Goal: Task Accomplishment & Management: Complete application form

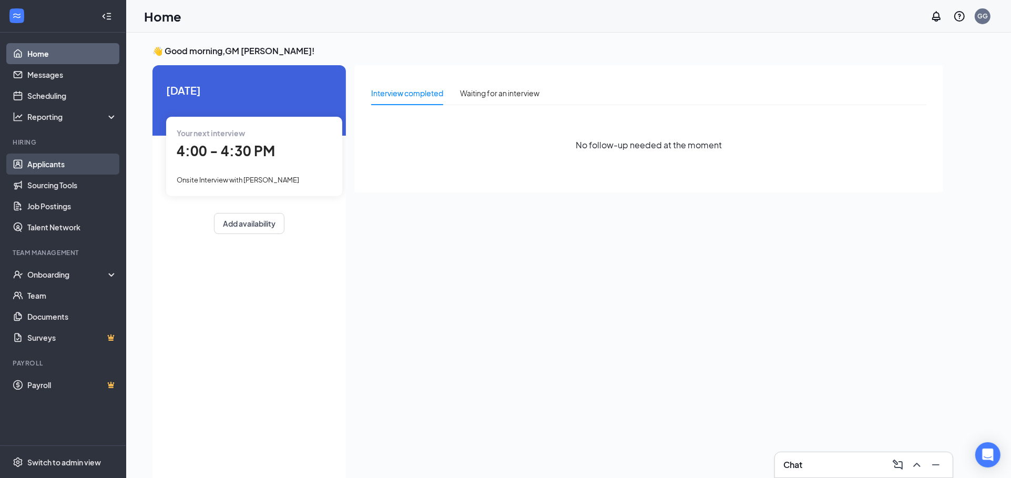
click at [63, 171] on link "Applicants" at bounding box center [72, 164] width 90 height 21
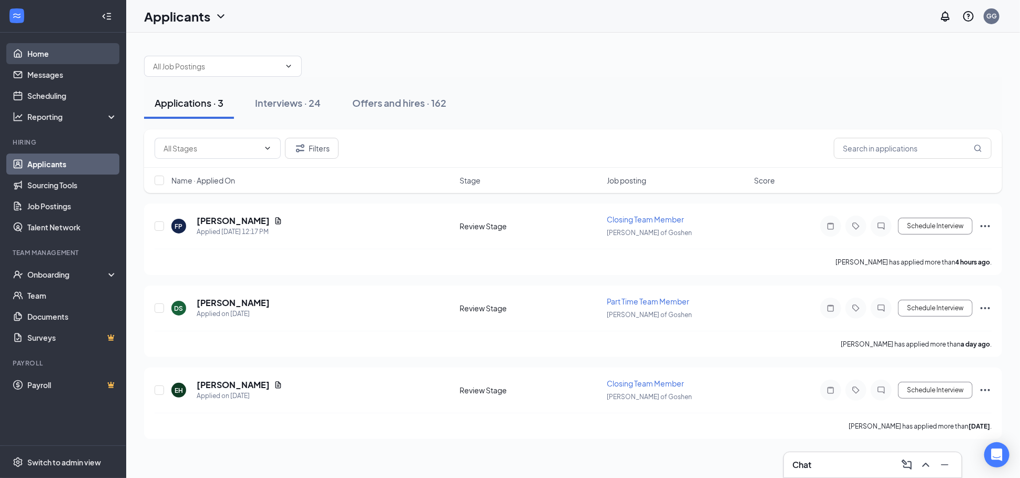
click at [60, 49] on link "Home" at bounding box center [72, 53] width 90 height 21
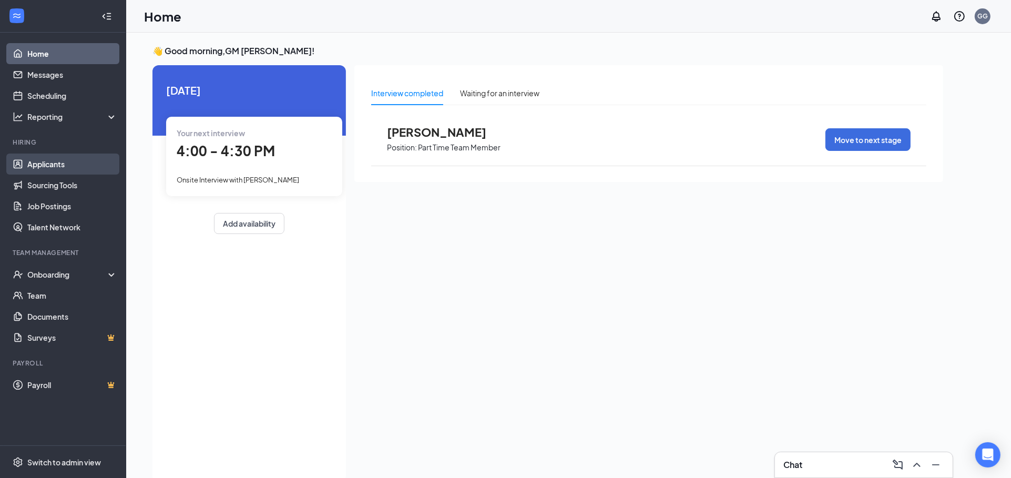
click at [70, 171] on link "Applicants" at bounding box center [72, 164] width 90 height 21
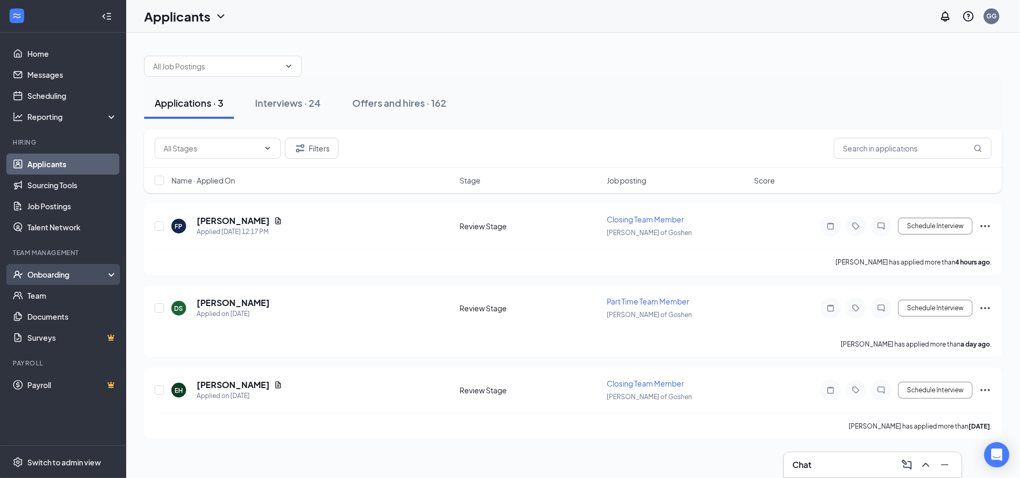
click at [44, 271] on div "Onboarding" at bounding box center [67, 274] width 81 height 11
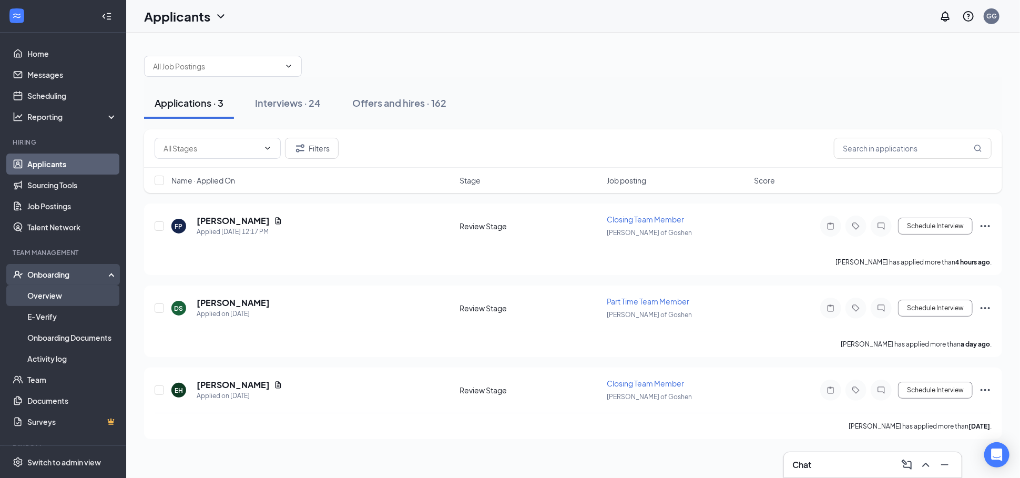
click at [57, 292] on link "Overview" at bounding box center [72, 295] width 90 height 21
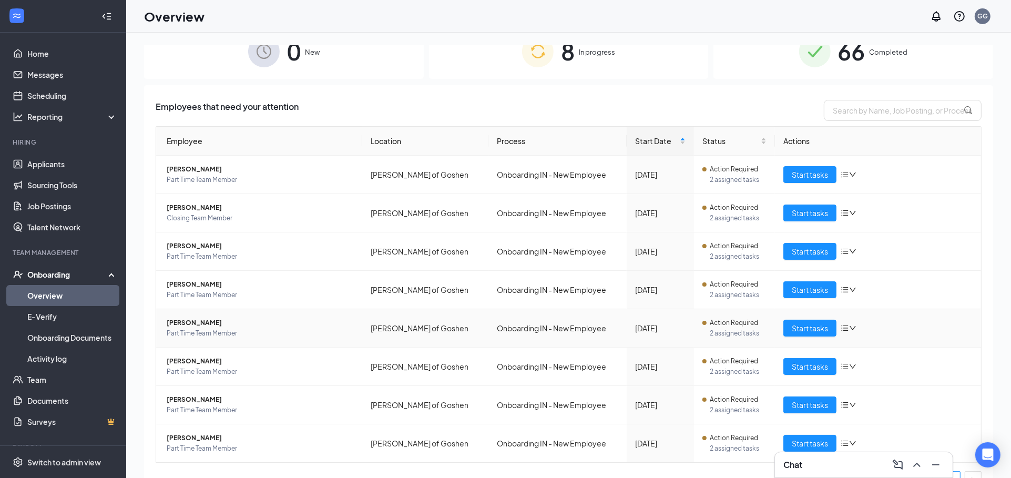
scroll to position [42, 0]
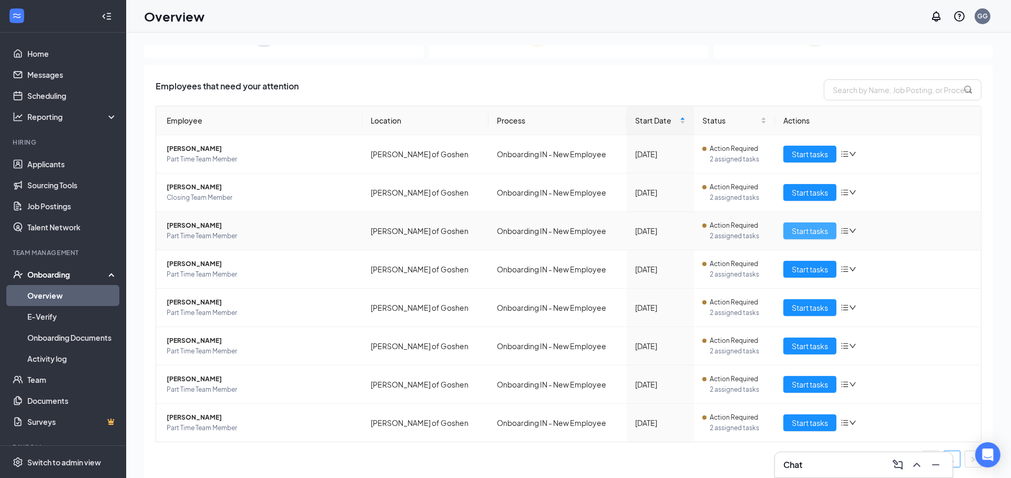
click at [817, 232] on span "Start tasks" at bounding box center [810, 231] width 36 height 12
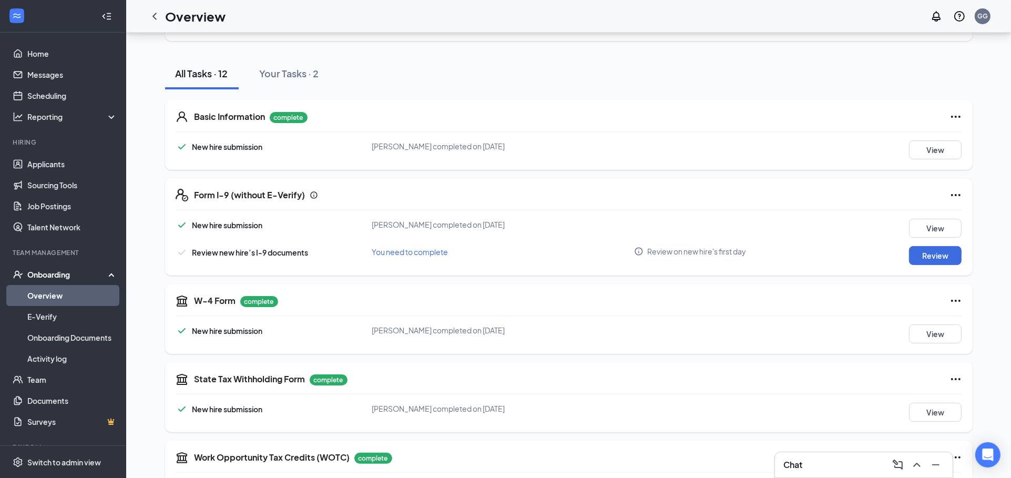
scroll to position [27, 0]
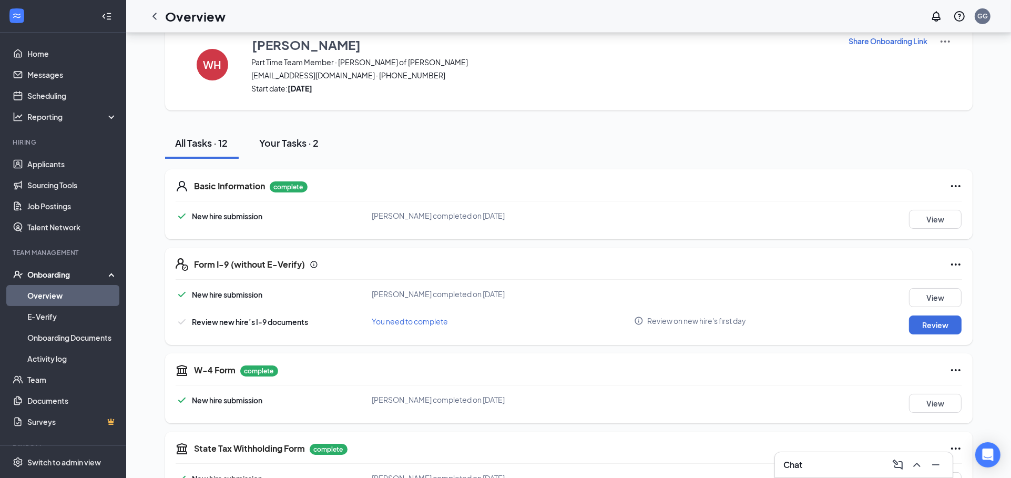
click at [301, 139] on div "Your Tasks · 2" at bounding box center [289, 142] width 59 height 13
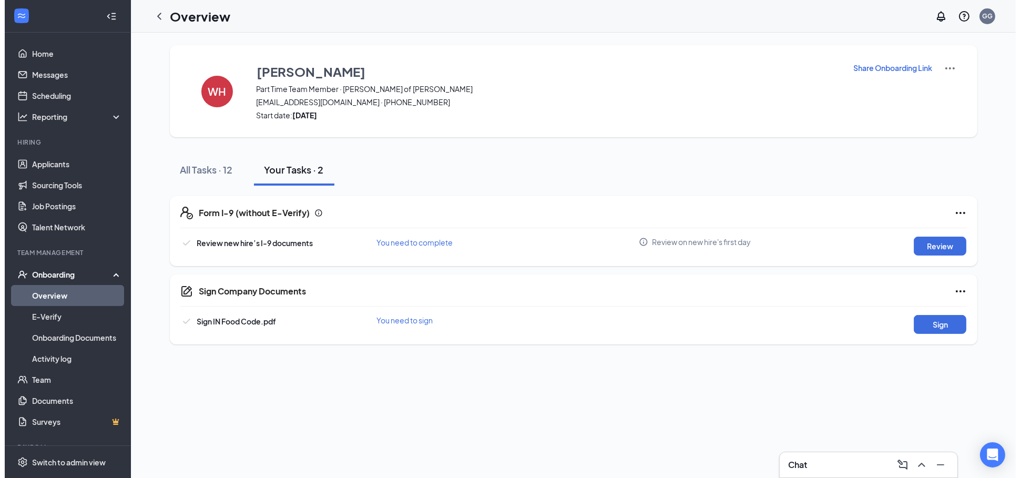
scroll to position [0, 0]
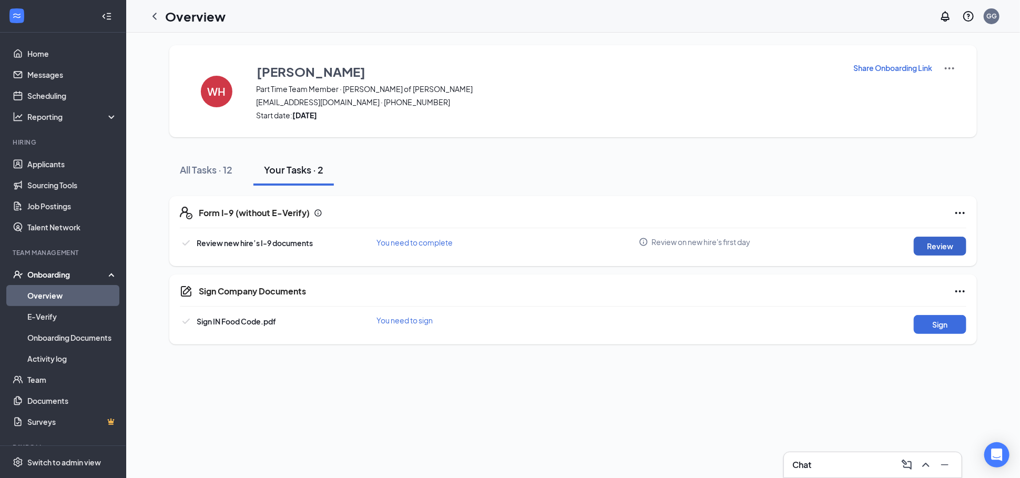
click at [929, 247] on button "Review" at bounding box center [940, 246] width 53 height 19
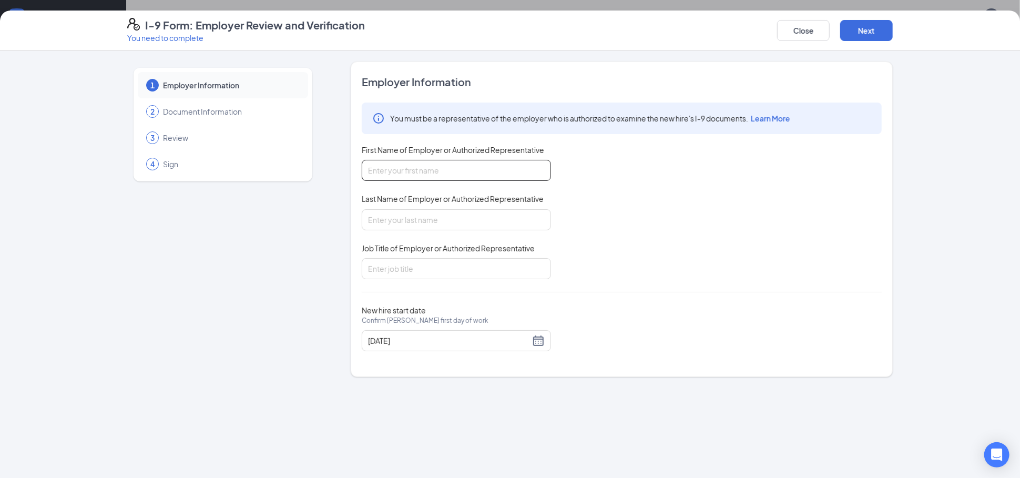
click at [474, 170] on input "First Name of Employer or Authorized Representative" at bounding box center [456, 170] width 189 height 21
click at [452, 166] on input "[PERSON_NAME]" at bounding box center [456, 170] width 189 height 21
type input "[PERSON_NAME]"
type input "[PERSON_NAME][GEOGRAPHIC_DATA]"
type input "Training Coordinator"
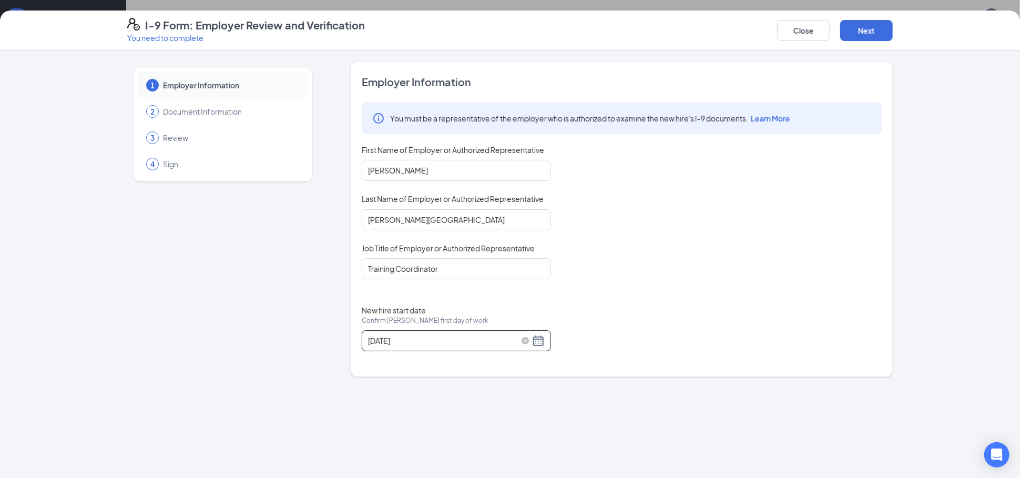
click at [539, 337] on div "[DATE]" at bounding box center [456, 341] width 177 height 13
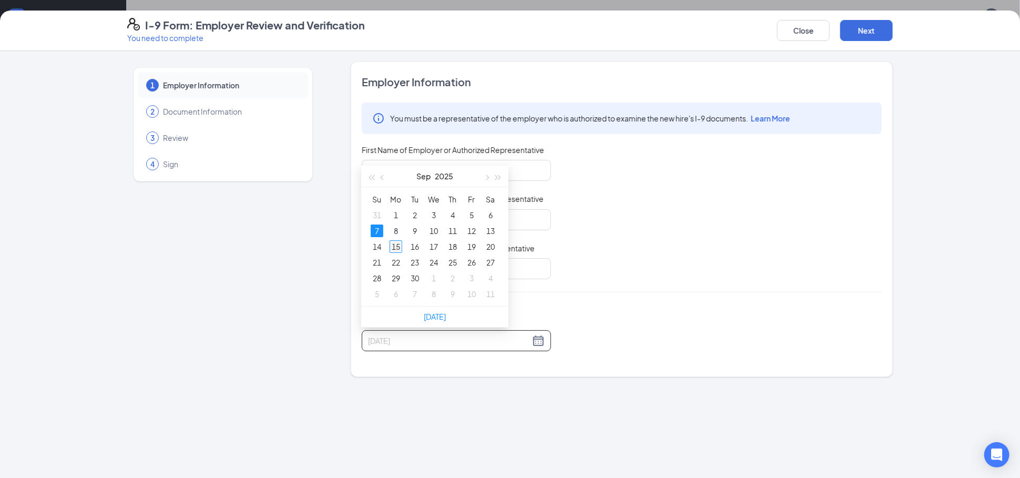
type input "[DATE]"
click at [399, 246] on div "15" at bounding box center [396, 246] width 13 height 13
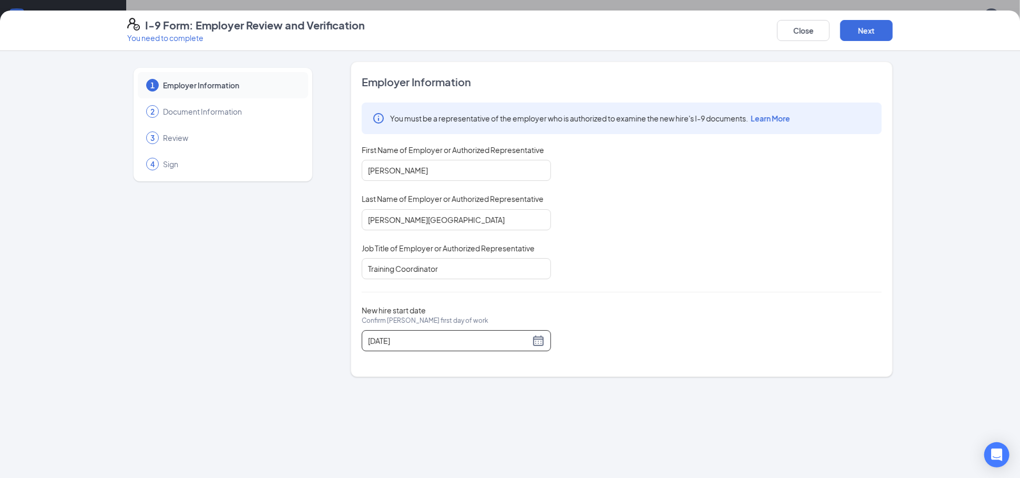
click at [674, 274] on div "You must be a representative of the employer who is authorized to examine the n…" at bounding box center [622, 191] width 520 height 177
click at [863, 34] on button "Next" at bounding box center [866, 30] width 53 height 21
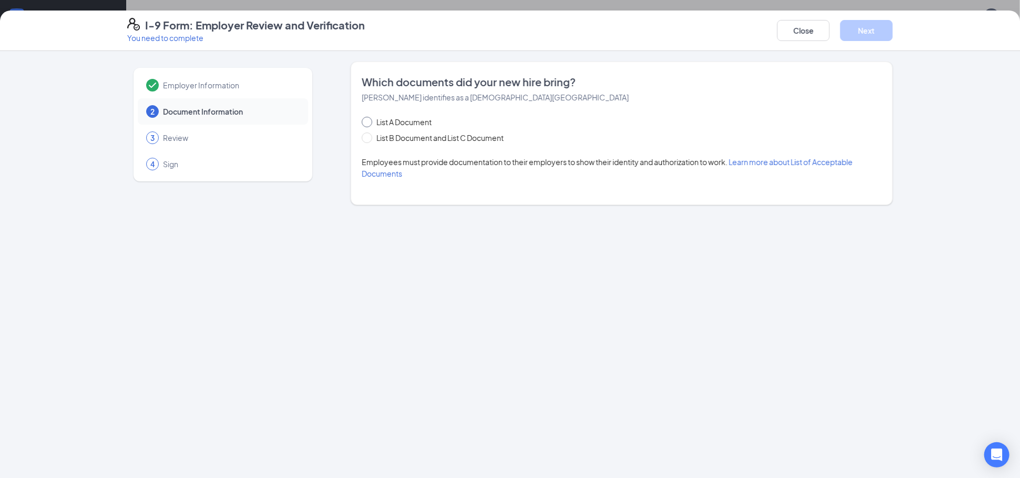
click at [407, 120] on span "List A Document" at bounding box center [404, 122] width 64 height 12
click at [369, 120] on input "List A Document" at bounding box center [365, 120] width 7 height 7
radio input "true"
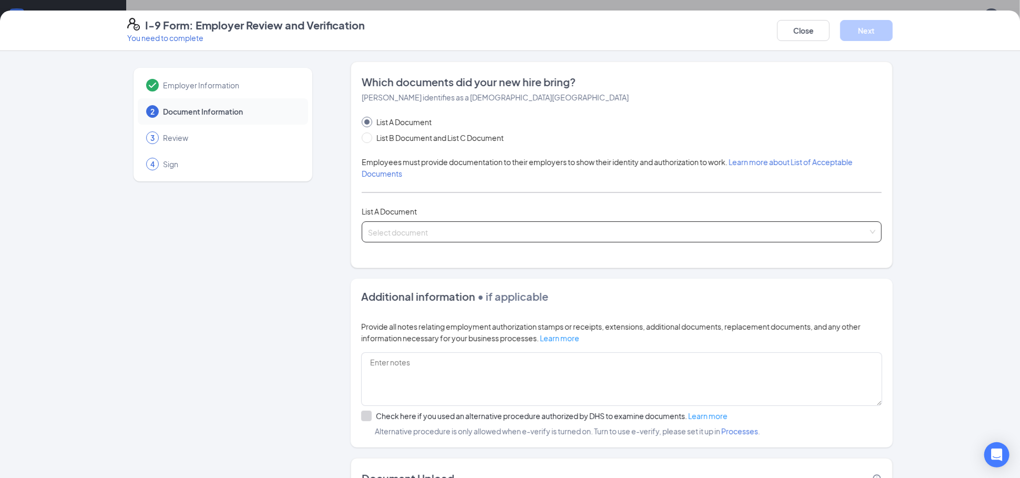
click at [459, 224] on input "search" at bounding box center [618, 230] width 500 height 16
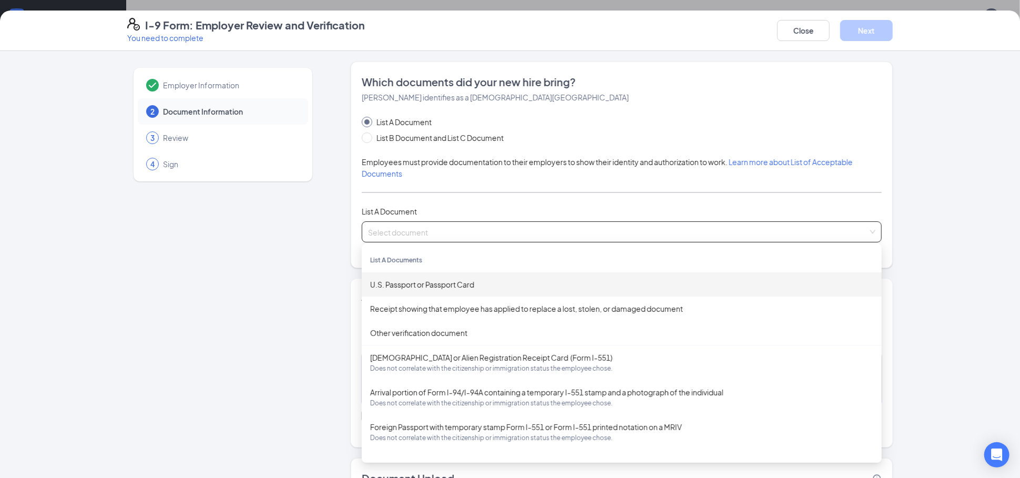
click at [516, 195] on div "List A Document List B Document and List C Document Employees must provide docu…" at bounding box center [622, 179] width 520 height 126
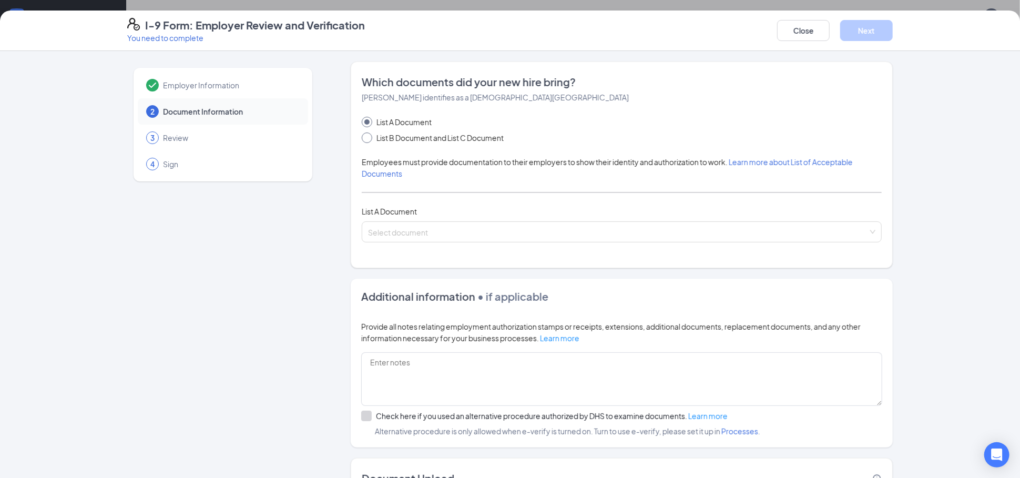
click at [398, 135] on span "List B Document and List C Document" at bounding box center [440, 138] width 136 height 12
click at [369, 135] on input "List B Document and List C Document" at bounding box center [365, 136] width 7 height 7
radio input "true"
radio input "false"
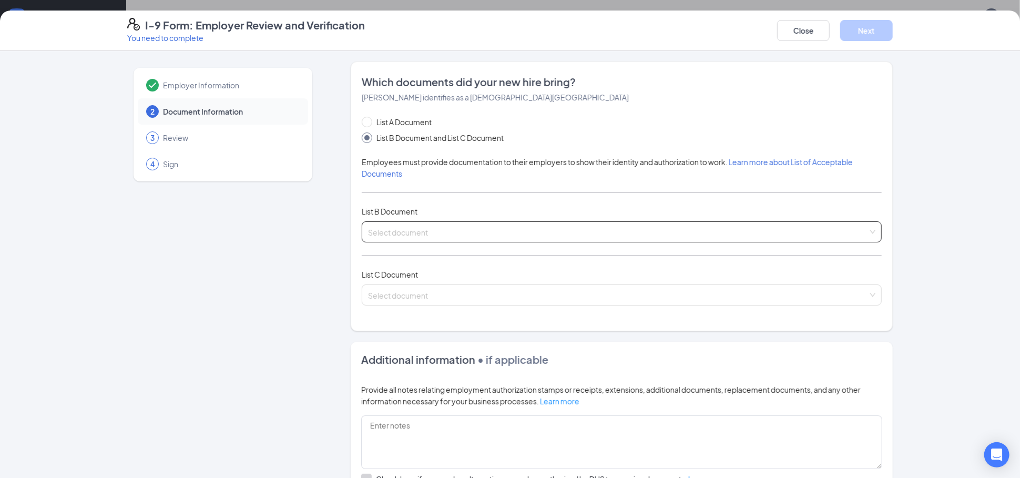
click at [492, 237] on input "search" at bounding box center [618, 230] width 500 height 16
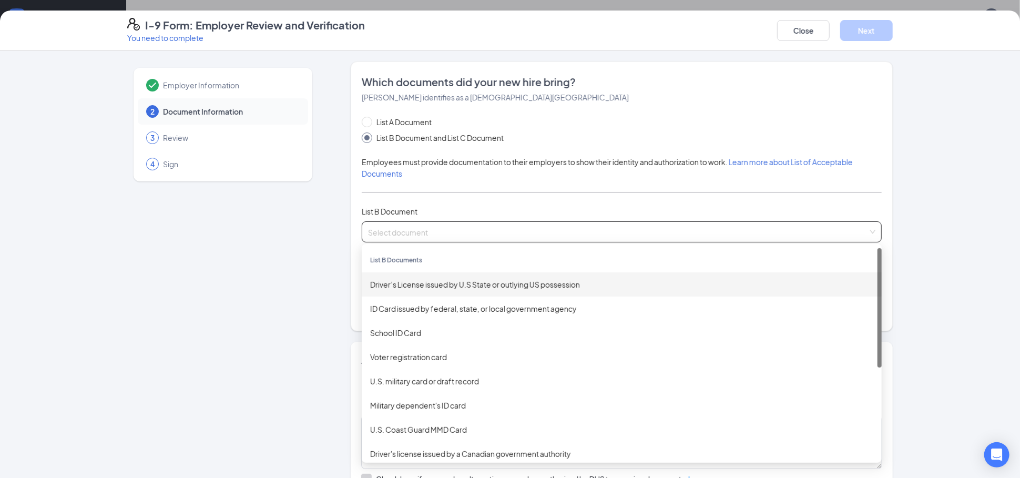
click at [460, 289] on div "Driver’s License issued by U.S State or outlying US possession" at bounding box center [621, 285] width 503 height 12
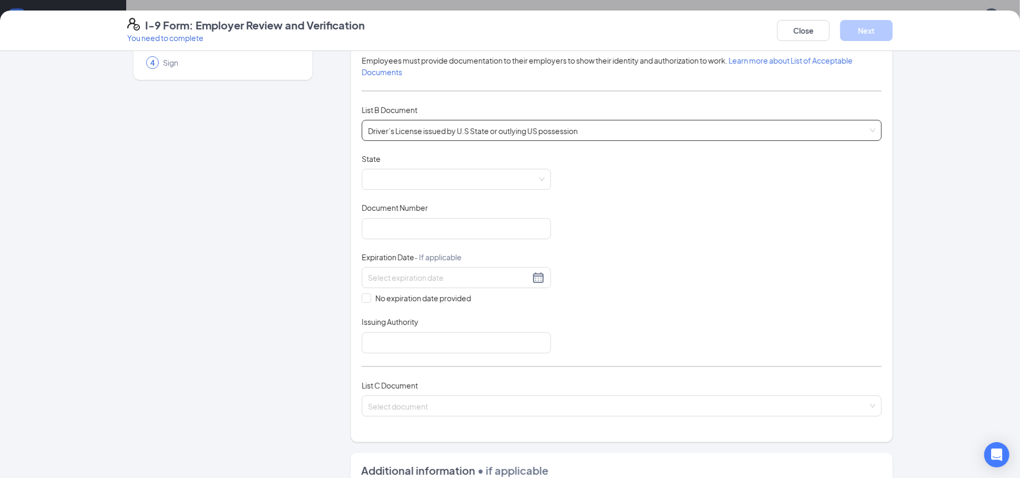
scroll to position [117, 0]
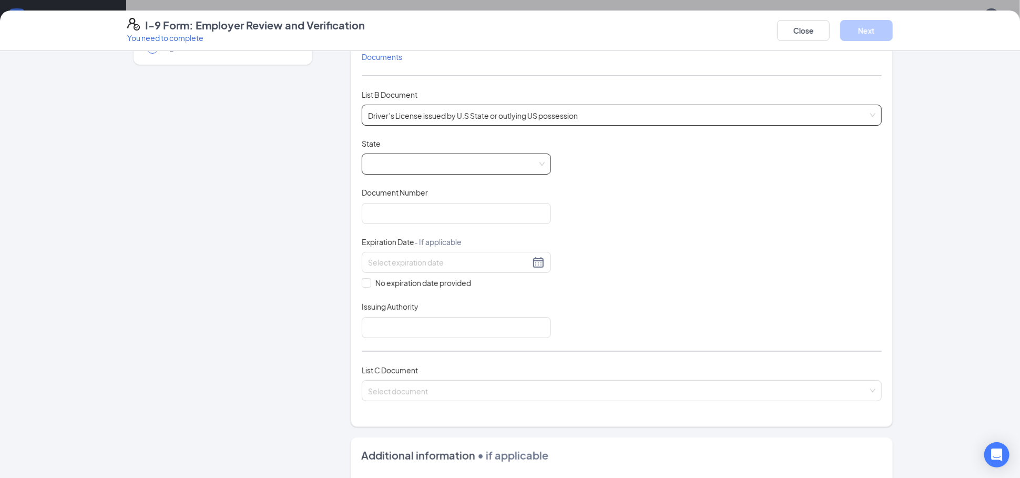
click at [427, 164] on span at bounding box center [456, 164] width 177 height 20
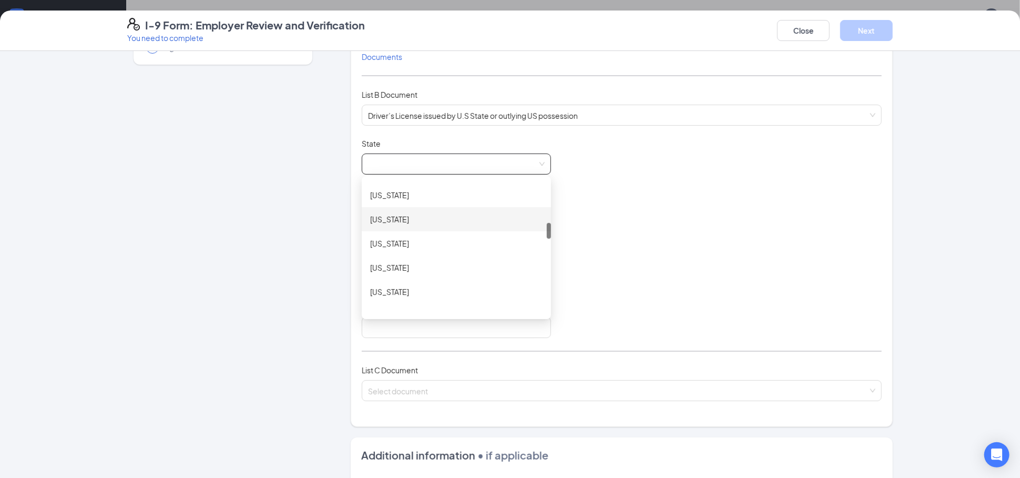
scroll to position [350, 0]
click at [403, 219] on div "[US_STATE]" at bounding box center [456, 229] width 189 height 24
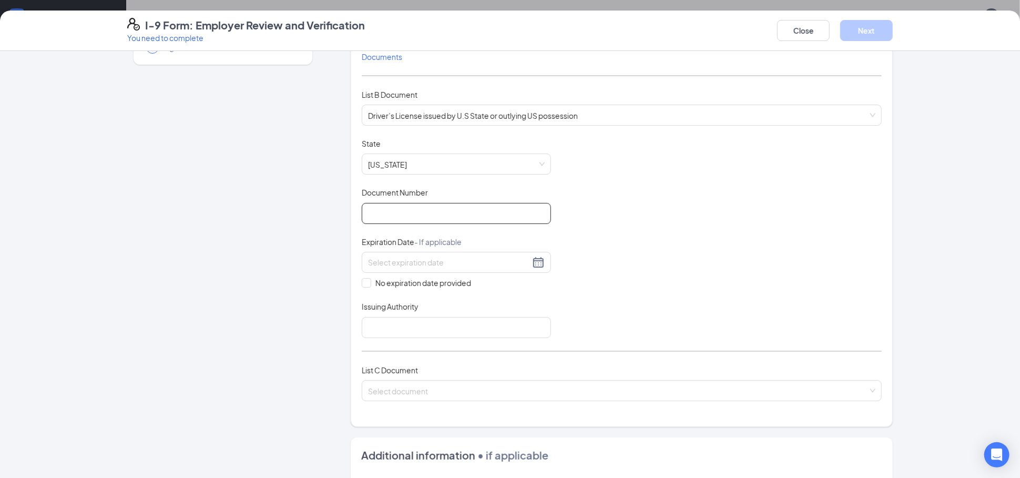
click at [422, 220] on input "Document Number" at bounding box center [456, 213] width 189 height 21
type input "9371734353"
click at [440, 252] on div at bounding box center [456, 262] width 189 height 21
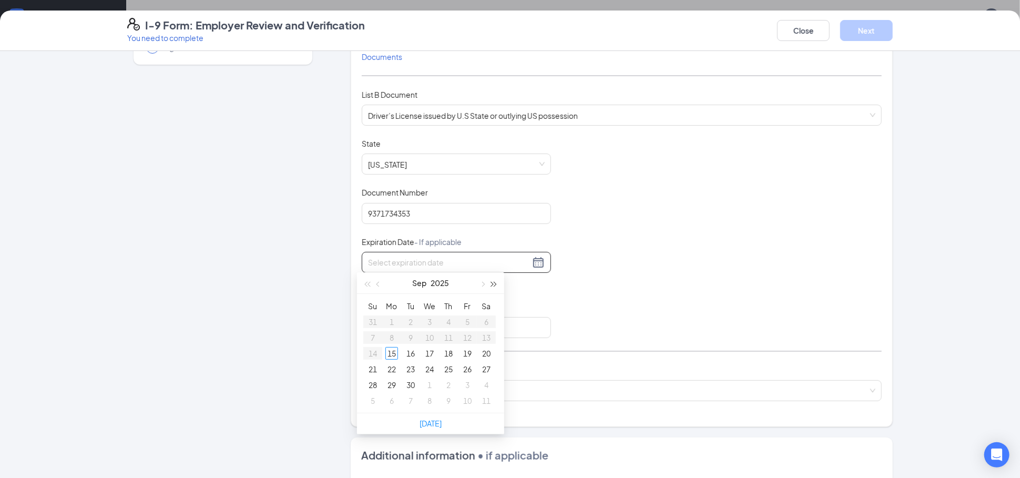
click at [493, 285] on span "button" at bounding box center [494, 284] width 5 height 5
click at [493, 284] on span "button" at bounding box center [494, 284] width 5 height 5
click at [378, 284] on span "button" at bounding box center [379, 284] width 5 height 5
click at [378, 283] on span "button" at bounding box center [379, 284] width 5 height 5
type input "[DATE]"
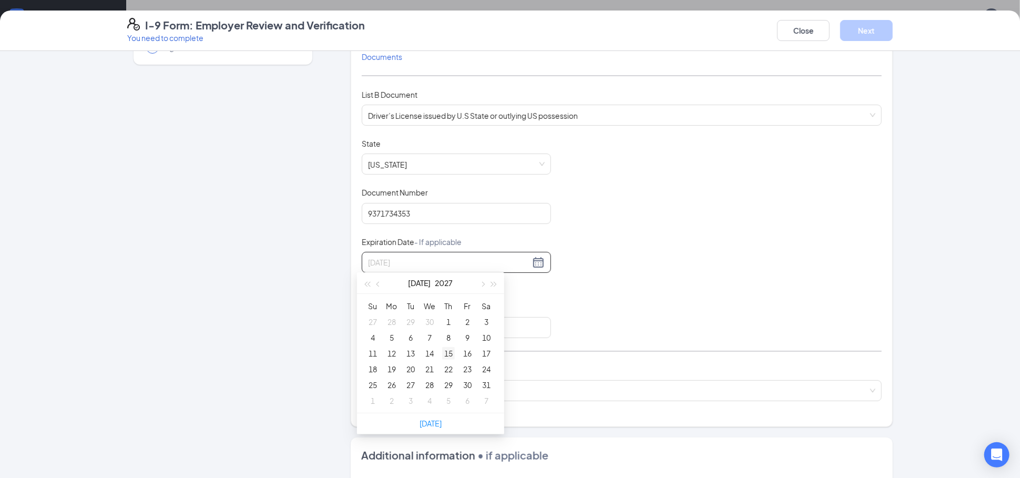
click at [451, 348] on div "15" at bounding box center [448, 353] width 13 height 13
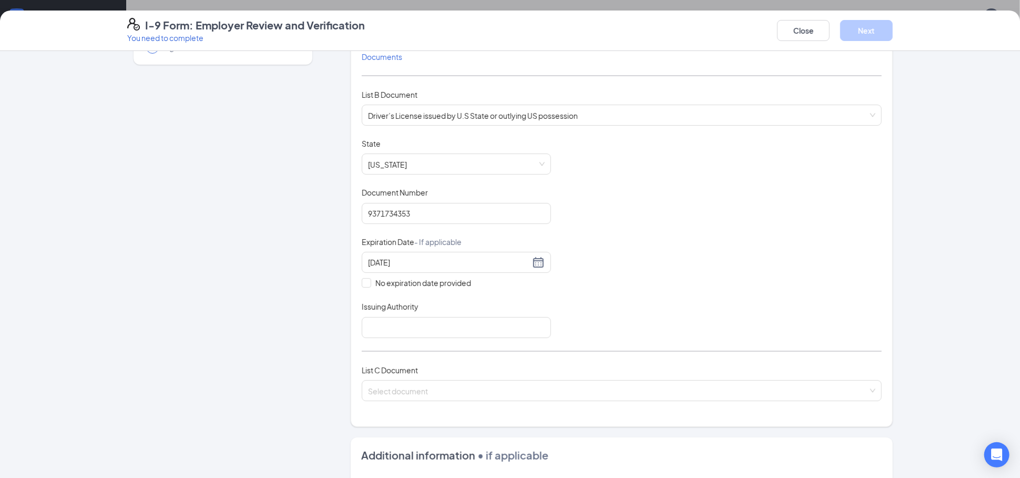
click at [595, 302] on div "Document Title Driver’s License issued by U.S State or outlying US possession S…" at bounding box center [622, 238] width 520 height 200
click at [476, 328] on input "Issuing Authority" at bounding box center [456, 327] width 189 height 21
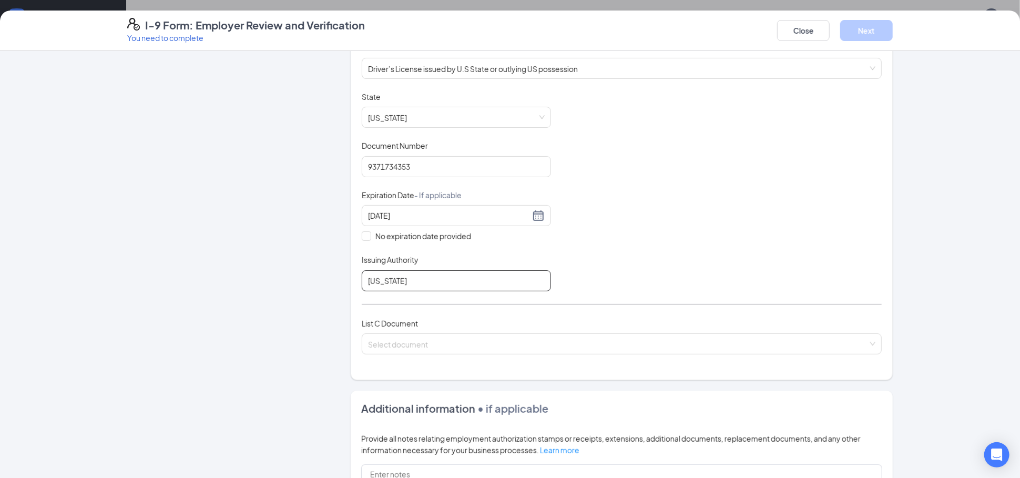
scroll to position [292, 0]
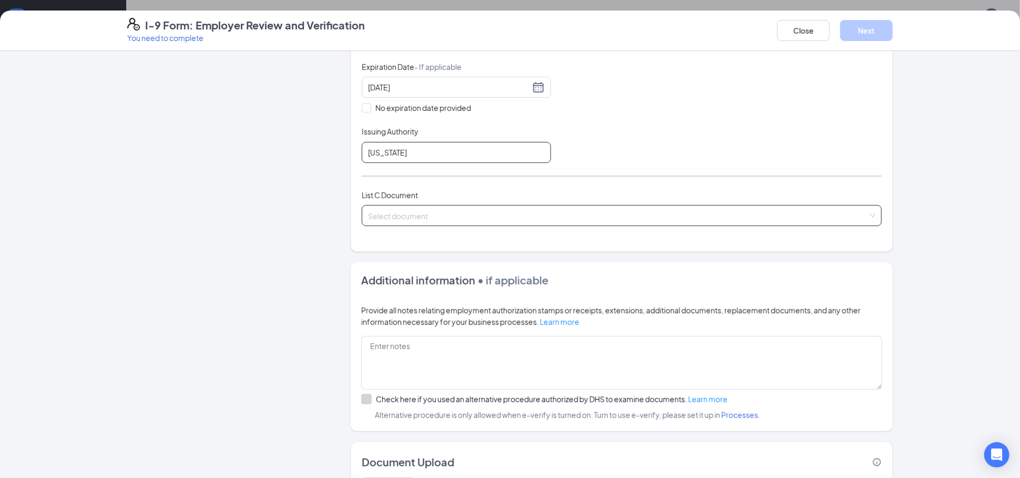
type input "[US_STATE]"
click at [845, 218] on input "search" at bounding box center [618, 214] width 500 height 16
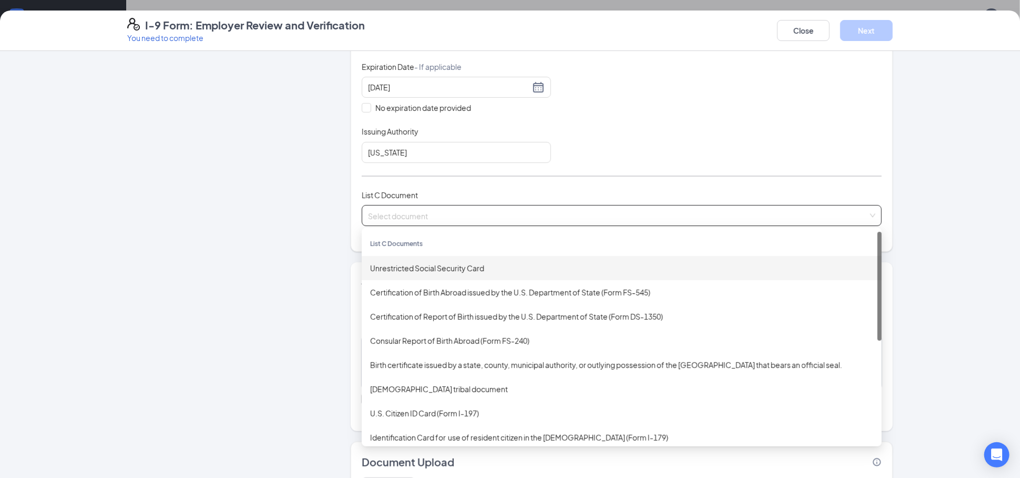
click at [595, 262] on div "Unrestricted Social Security Card" at bounding box center [621, 268] width 503 height 12
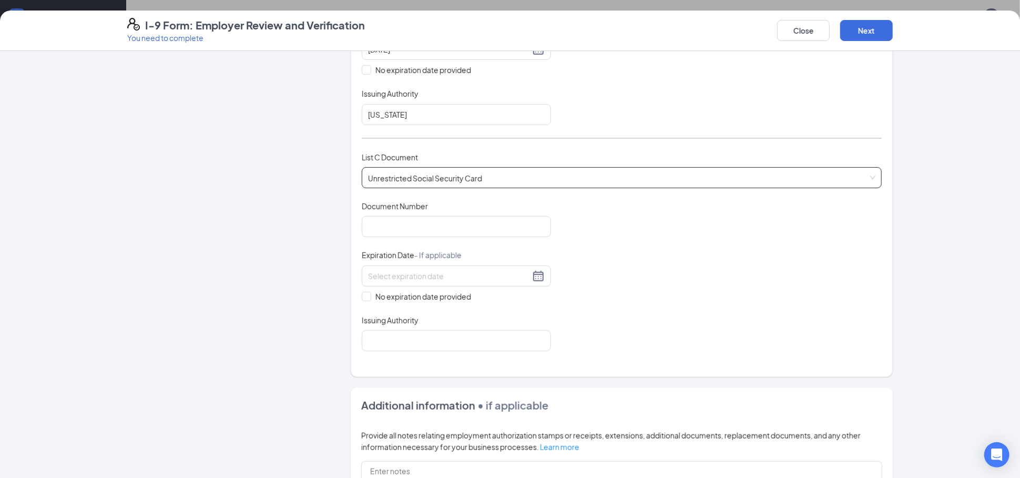
scroll to position [350, 0]
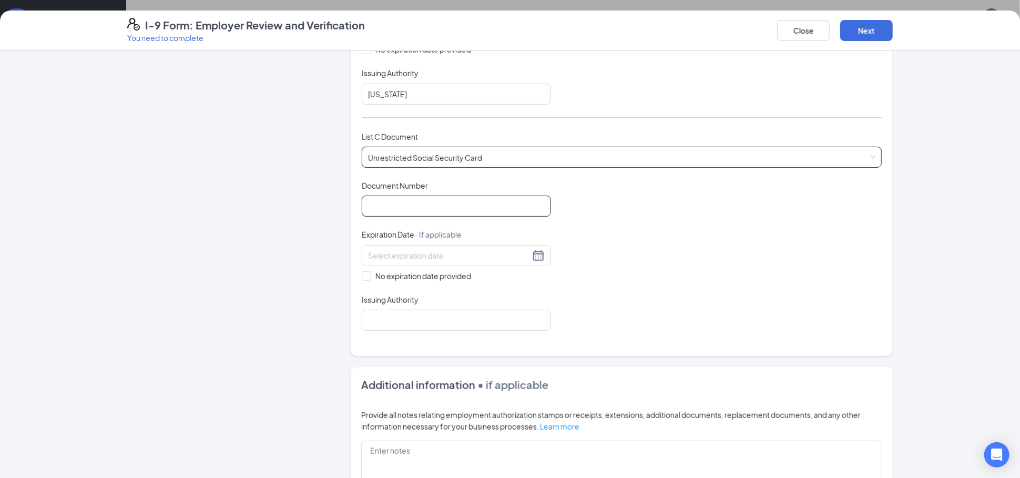
click at [454, 201] on input "Document Number" at bounding box center [456, 206] width 189 height 21
type input "307357652"
click at [362, 276] on span at bounding box center [366, 275] width 9 height 9
click at [362, 276] on input "No expiration date provided" at bounding box center [365, 274] width 7 height 7
checkbox input "true"
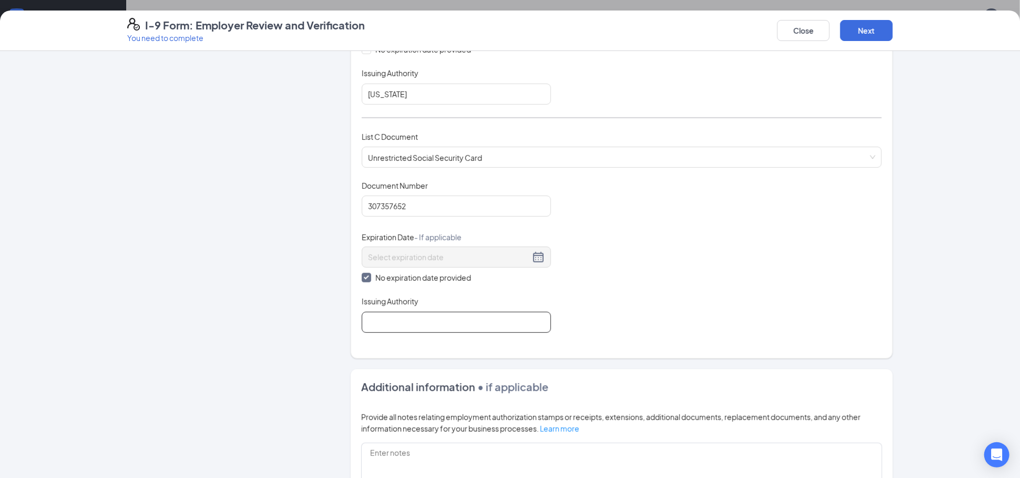
click at [379, 323] on input "Issuing Authority" at bounding box center [456, 322] width 189 height 21
type input "s"
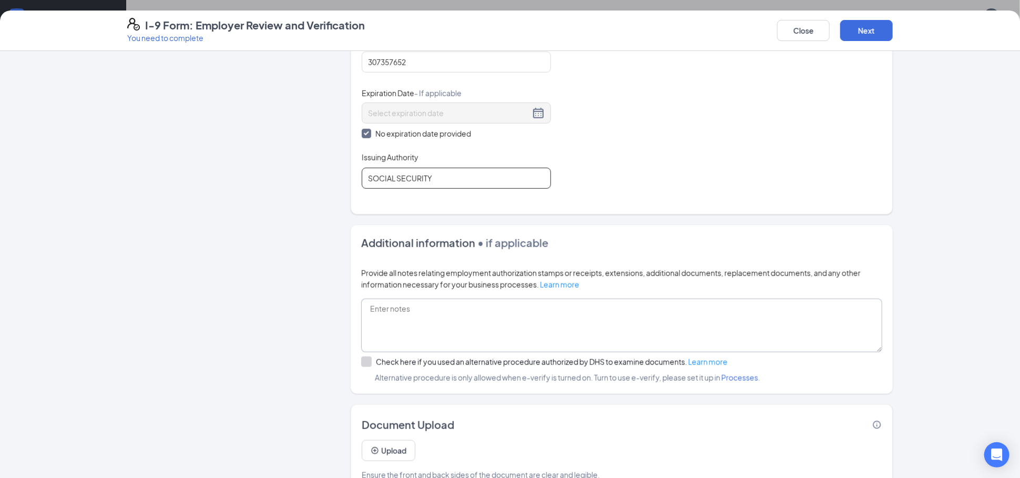
scroll to position [516, 0]
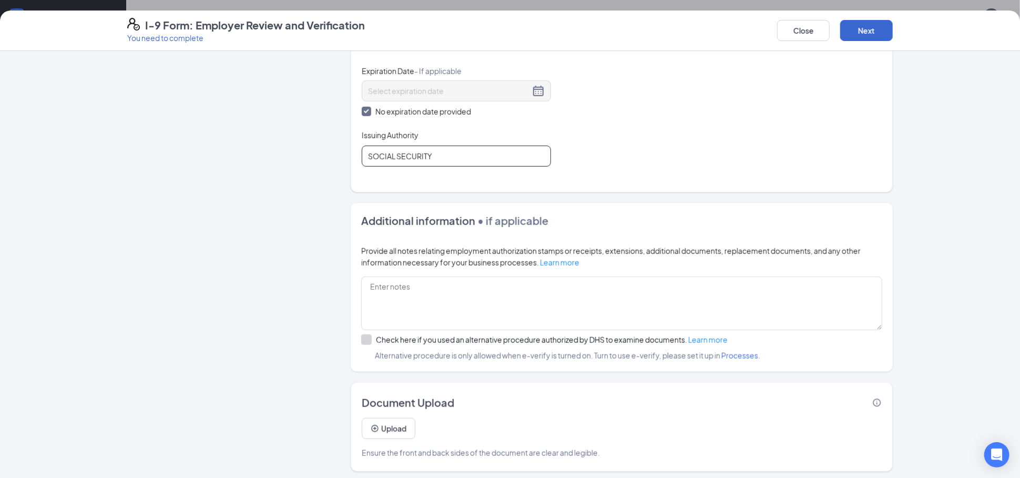
type input "SOCIAL SECURITY"
click at [882, 33] on button "Next" at bounding box center [866, 30] width 53 height 21
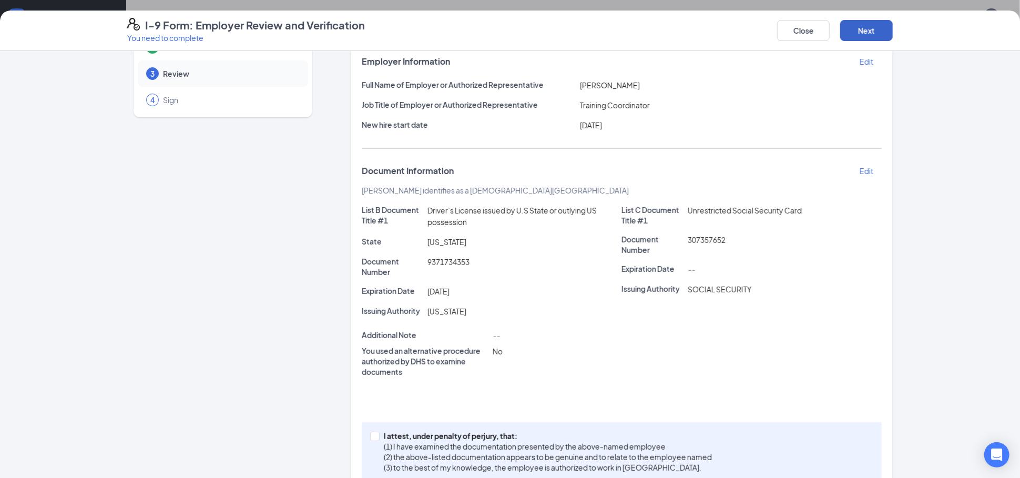
scroll to position [90, 0]
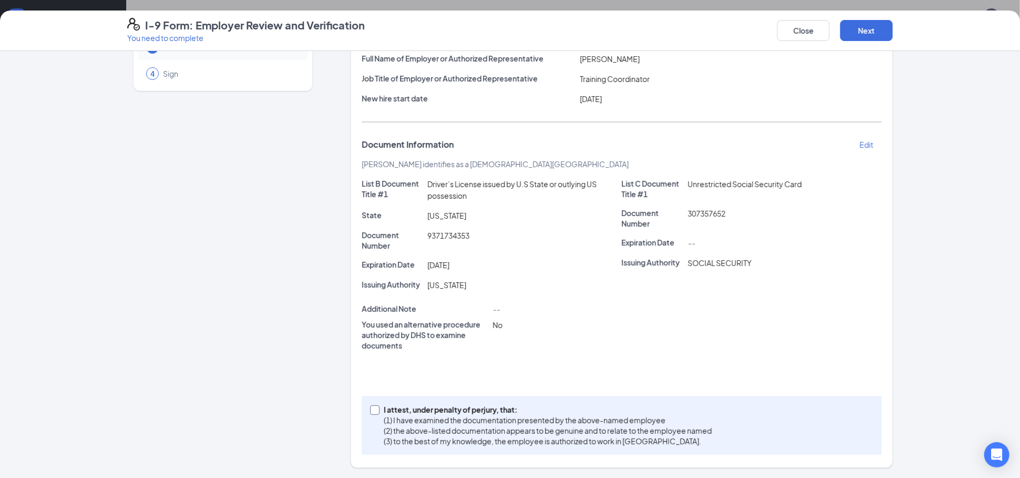
click at [370, 407] on input "I attest, under penalty of [PERSON_NAME], that: (1) I have examined the documen…" at bounding box center [373, 409] width 7 height 7
checkbox input "true"
click at [879, 37] on button "Next" at bounding box center [866, 30] width 53 height 21
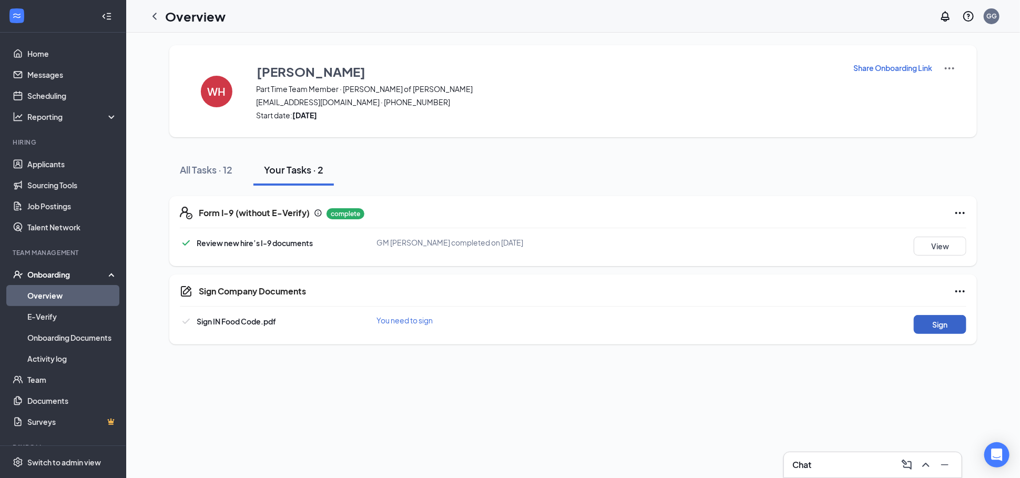
click at [938, 322] on button "Sign" at bounding box center [940, 324] width 53 height 19
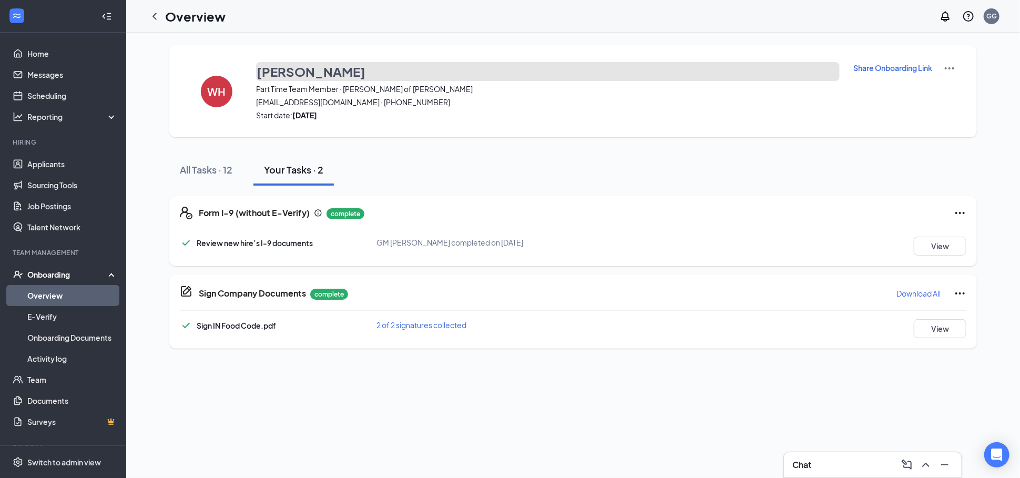
click at [296, 78] on h3 "[PERSON_NAME]" at bounding box center [311, 72] width 109 height 18
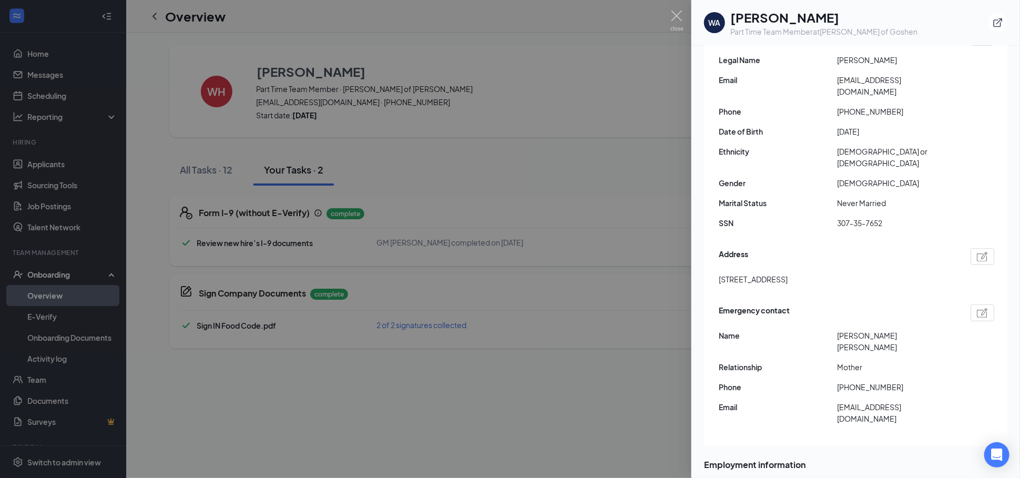
scroll to position [58, 0]
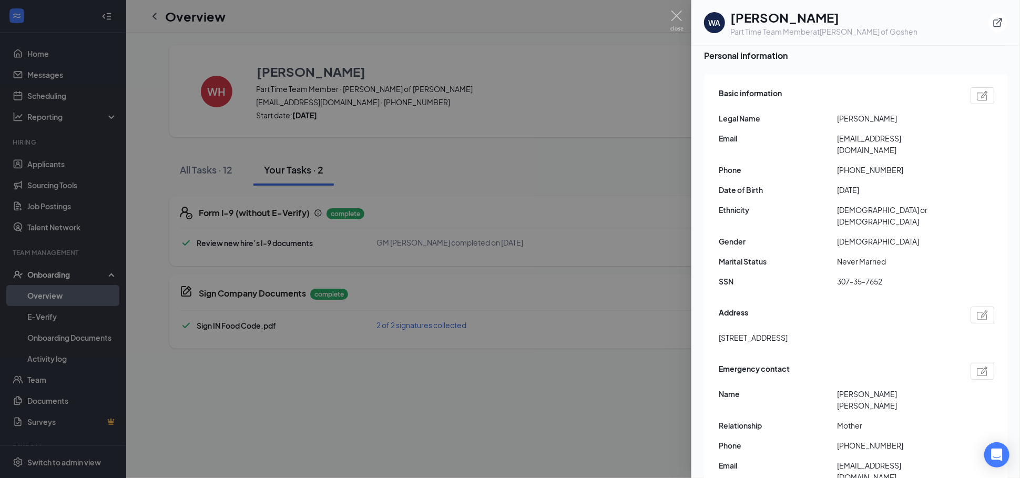
drag, startPoint x: 718, startPoint y: 312, endPoint x: 772, endPoint y: 312, distance: 53.6
click at [772, 332] on span "[STREET_ADDRESS]" at bounding box center [753, 338] width 69 height 12
copy span "[STREET_ADDRESS]"
drag, startPoint x: 855, startPoint y: 155, endPoint x: 896, endPoint y: 153, distance: 41.6
click at [896, 164] on span "[PHONE_NUMBER]" at bounding box center [896, 170] width 118 height 12
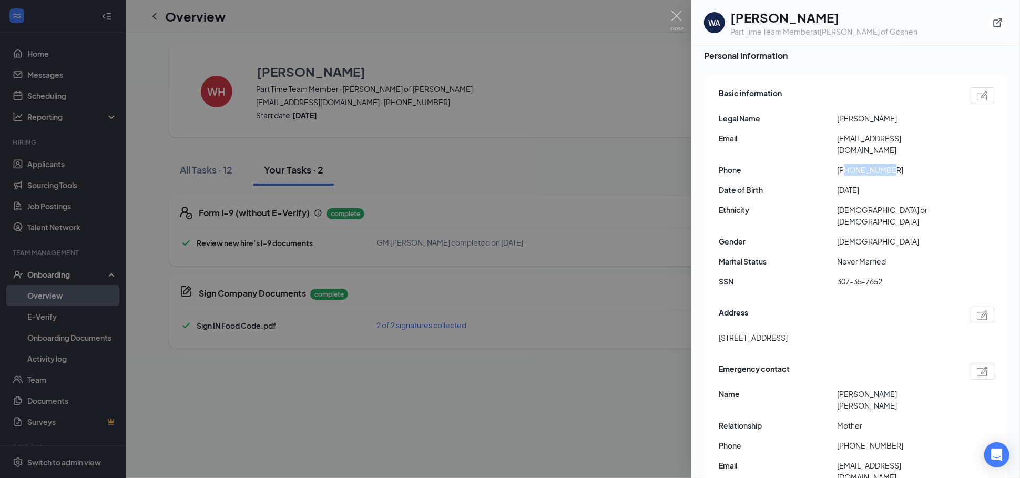
copy span "5743648552"
click at [839, 136] on span "[EMAIL_ADDRESS][DOMAIN_NAME]" at bounding box center [896, 144] width 118 height 23
click at [840, 135] on span "[EMAIL_ADDRESS][DOMAIN_NAME]" at bounding box center [896, 144] width 118 height 23
copy span "[EMAIL_ADDRESS][DOMAIN_NAME]"
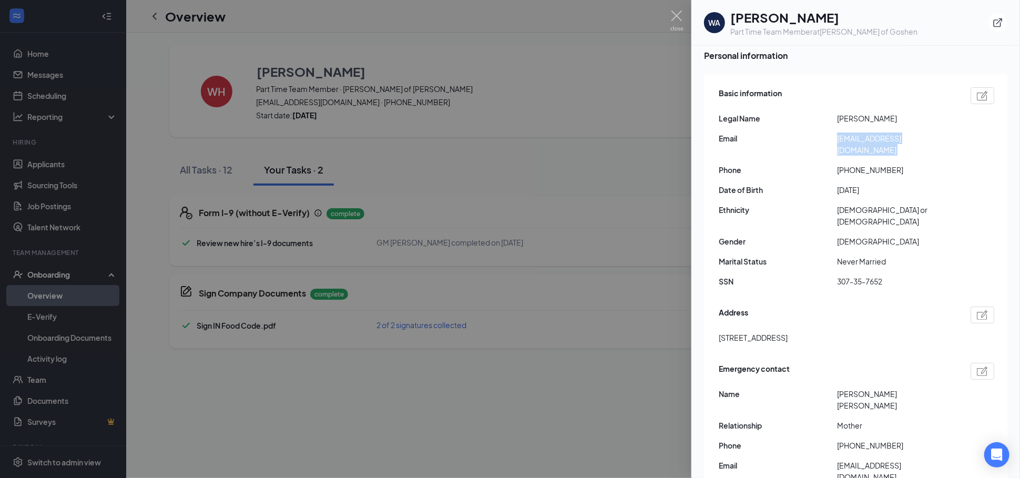
click at [866, 134] on span "[EMAIL_ADDRESS][DOMAIN_NAME]" at bounding box center [896, 144] width 118 height 23
click at [867, 134] on span "[EMAIL_ADDRESS][DOMAIN_NAME]" at bounding box center [896, 144] width 118 height 23
click at [932, 129] on div "Basic information Legal Name [PERSON_NAME] Email [EMAIL_ADDRESS][DOMAIN_NAME] P…" at bounding box center [857, 190] width 276 height 211
click at [930, 134] on span "[EMAIL_ADDRESS][DOMAIN_NAME]" at bounding box center [896, 144] width 118 height 23
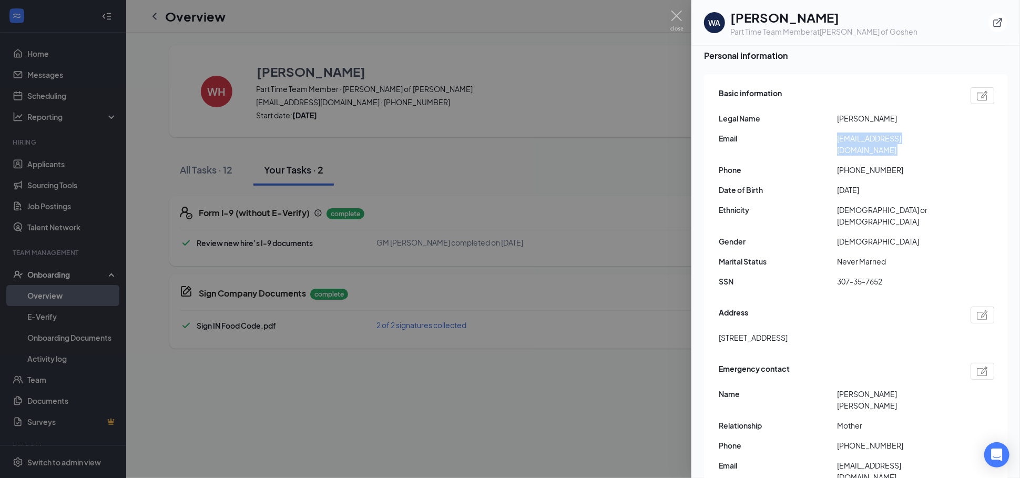
click at [930, 134] on span "[EMAIL_ADDRESS][DOMAIN_NAME]" at bounding box center [896, 144] width 118 height 23
copy span "[EMAIL_ADDRESS][DOMAIN_NAME]"
